Goal: Communication & Community: Participate in discussion

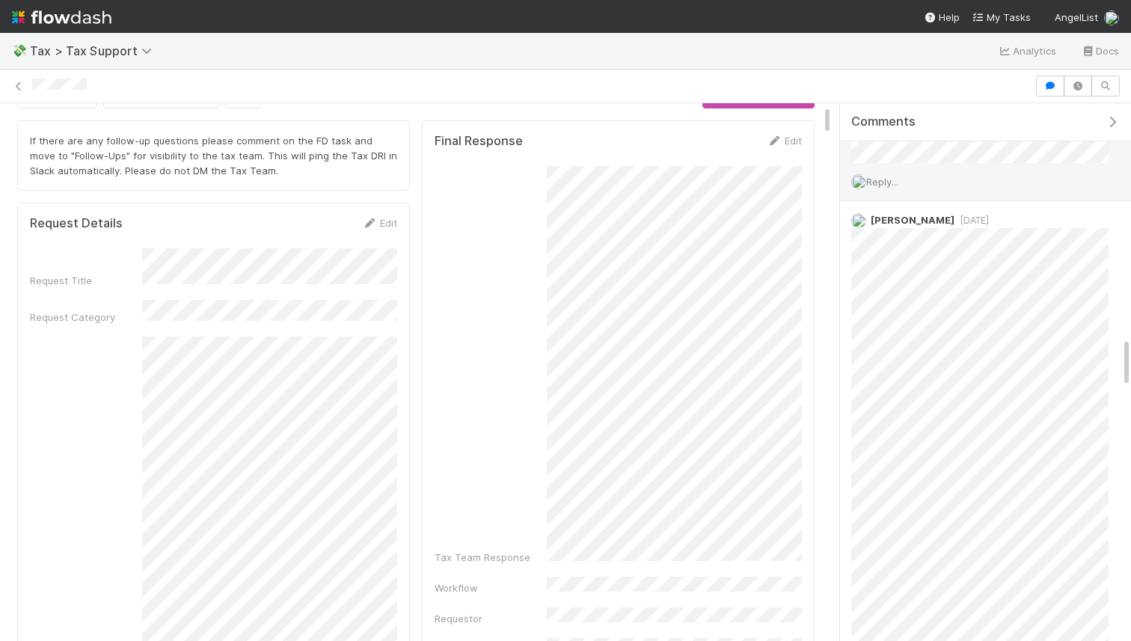
scroll to position [2509, 0]
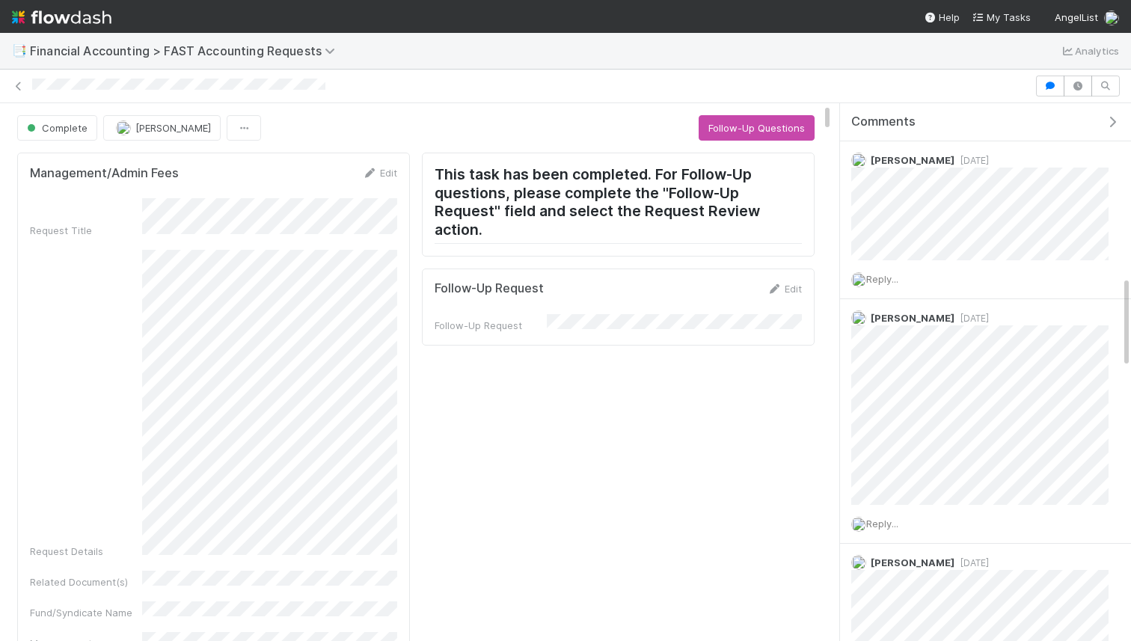
scroll to position [1021, 0]
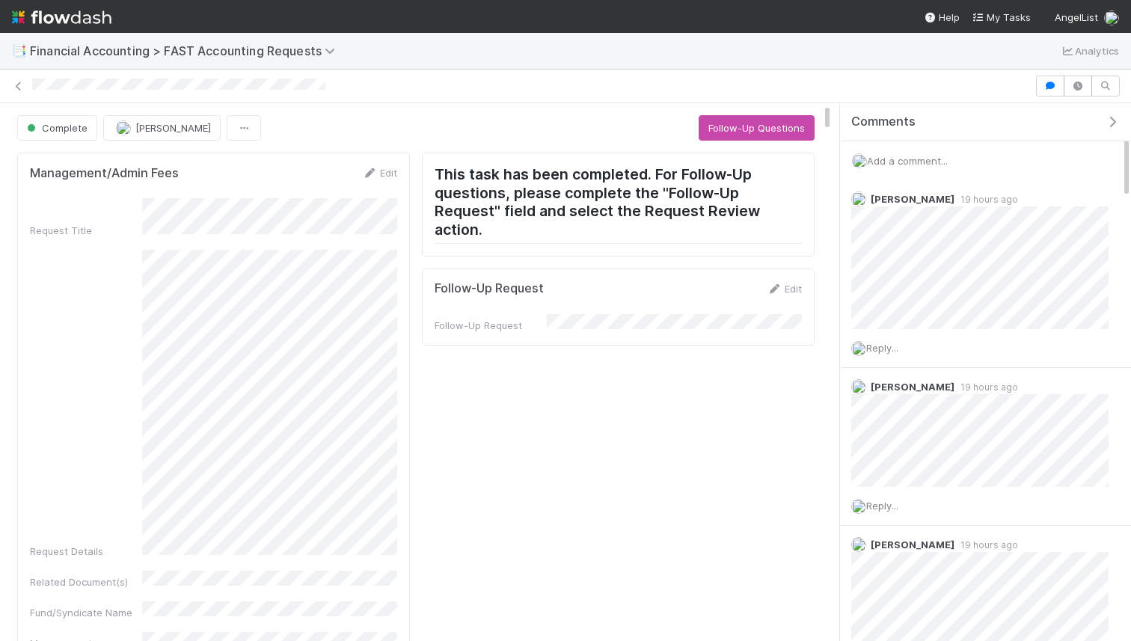
click at [926, 164] on span "Add a comment..." at bounding box center [907, 161] width 81 height 12
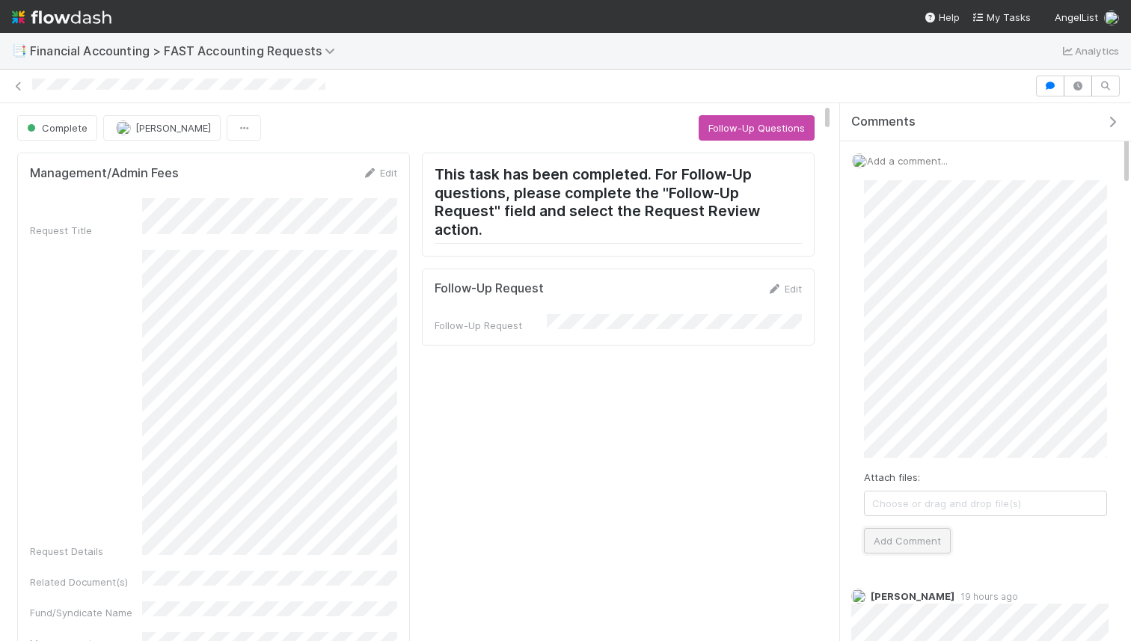
click at [920, 544] on button "Add Comment" at bounding box center [907, 540] width 87 height 25
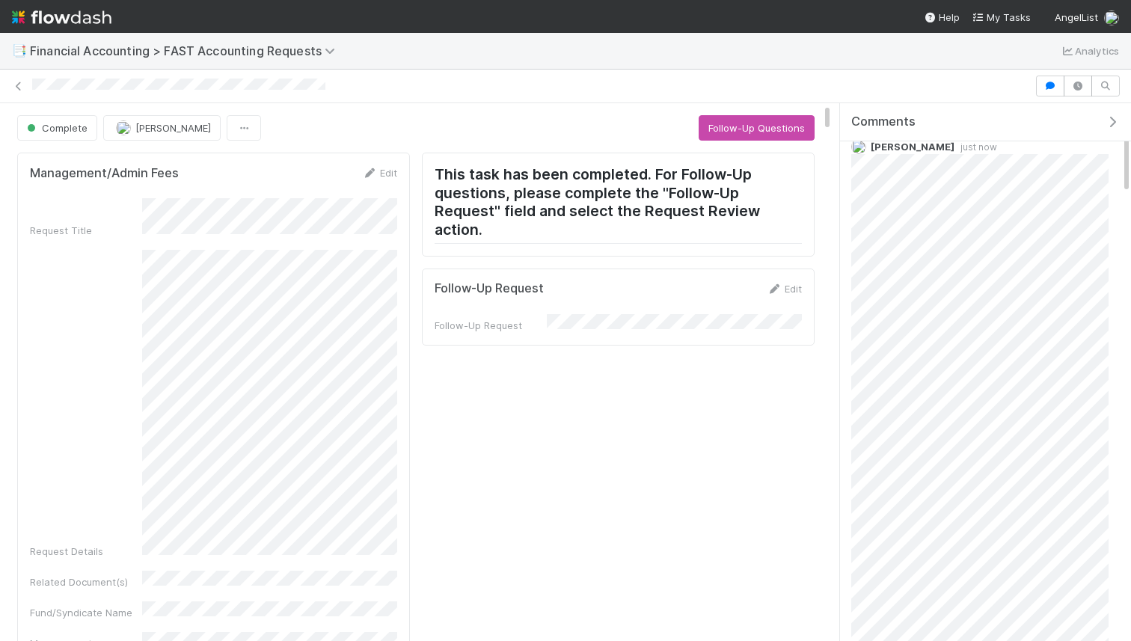
scroll to position [36, 0]
click at [752, 129] on button "Follow-Up Questions" at bounding box center [756, 127] width 116 height 25
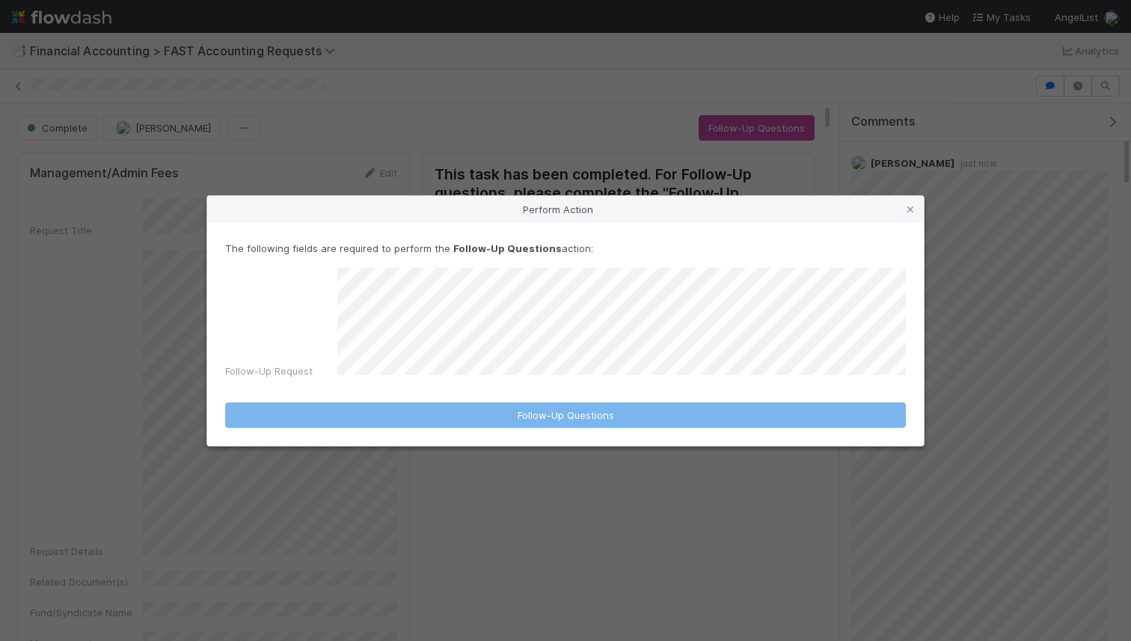
drag, startPoint x: 868, startPoint y: 227, endPoint x: 878, endPoint y: 224, distance: 10.2
click at [869, 223] on div "Perform Action" at bounding box center [565, 209] width 716 height 27
click at [902, 215] on icon at bounding box center [909, 210] width 15 height 10
